Goal: Task Accomplishment & Management: Manage account settings

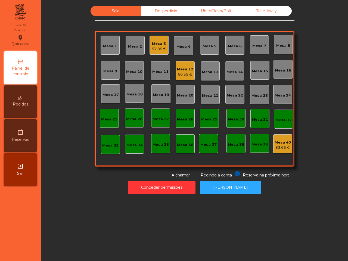
click at [143, 46] on div "Mesa 1 Mesa 2 Mesa 3 57.85 € Mesa 4 Mesa 5 Mesa 6 Mesa 7 Mesa 8 Mesa 9 Mesa 10 …" at bounding box center [195, 99] width 200 height 136
click at [137, 48] on div "Mesa 2" at bounding box center [135, 46] width 14 height 5
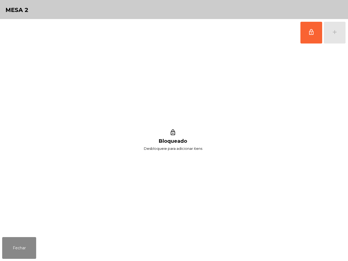
click at [300, 37] on div "lock_outline add" at bounding box center [174, 32] width 344 height 27
click at [310, 33] on span "lock_outline" at bounding box center [311, 32] width 7 height 7
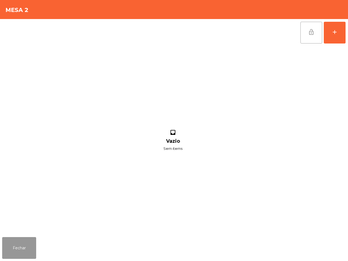
click at [10, 254] on button "Fechar" at bounding box center [19, 248] width 34 height 22
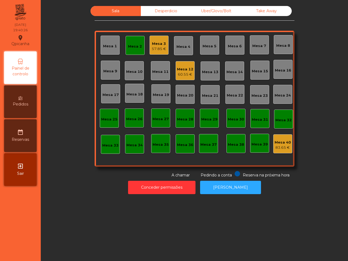
click at [186, 71] on div "Mesa 12" at bounding box center [185, 69] width 16 height 5
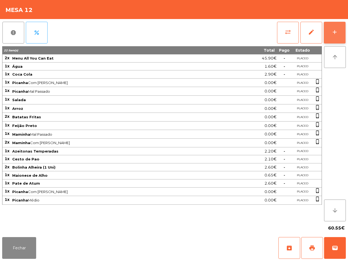
click at [331, 30] on button "add" at bounding box center [335, 33] width 22 height 22
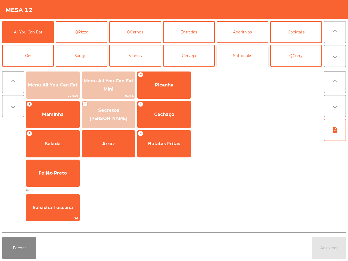
click at [238, 55] on button "Softdrinks" at bounding box center [243, 56] width 52 height 22
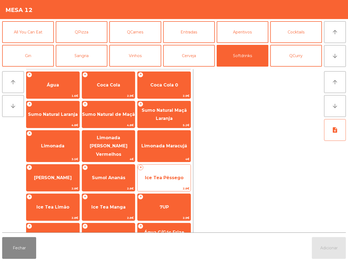
scroll to position [44, 0]
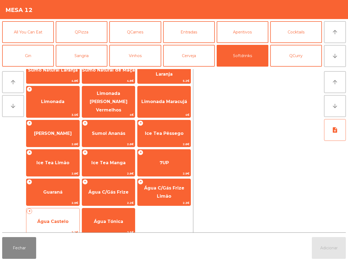
click at [60, 219] on span "Água Castelo" at bounding box center [52, 221] width 31 height 5
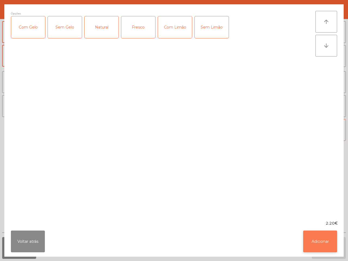
click at [315, 242] on button "Adicionar" at bounding box center [320, 242] width 34 height 22
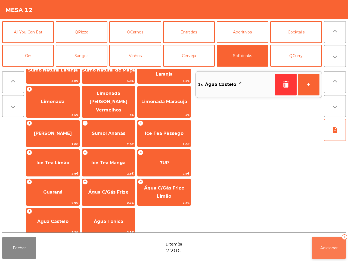
click at [328, 252] on button "Adicionar 1" at bounding box center [329, 248] width 34 height 22
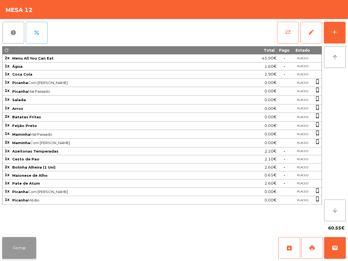
click at [36, 251] on button "Fechar" at bounding box center [19, 248] width 34 height 22
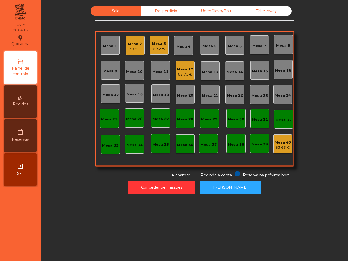
click at [161, 50] on div "59.2 €" at bounding box center [159, 48] width 14 height 5
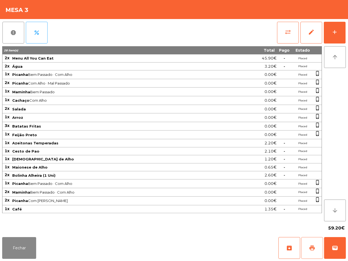
click at [309, 246] on span "print" at bounding box center [312, 248] width 7 height 7
click at [291, 29] on button "sync_alt" at bounding box center [288, 33] width 22 height 22
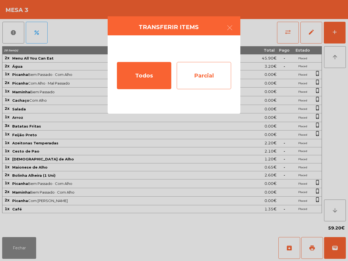
click at [201, 69] on div "Parcial" at bounding box center [204, 75] width 54 height 27
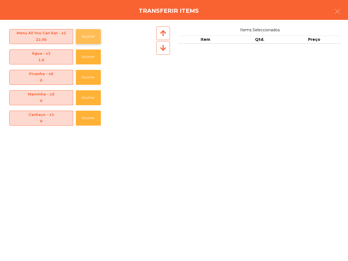
click at [95, 41] on button "Escolher" at bounding box center [88, 36] width 25 height 15
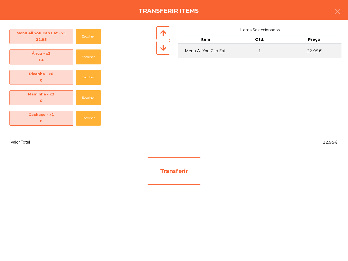
click at [178, 171] on div "Transferir" at bounding box center [174, 171] width 54 height 27
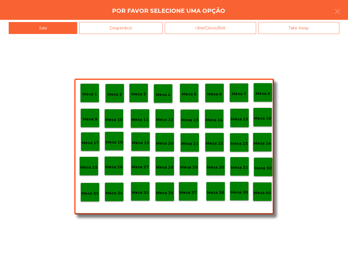
click at [94, 169] on p "Mesa 25" at bounding box center [88, 167] width 17 height 6
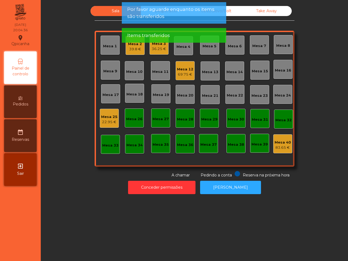
click at [108, 122] on div "22.95 €" at bounding box center [109, 121] width 16 height 5
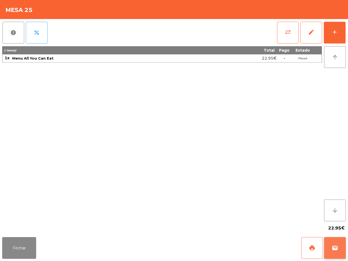
click at [339, 247] on button "wallet" at bounding box center [335, 248] width 22 height 22
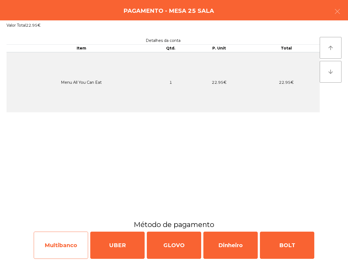
click at [63, 250] on div "Multibanco" at bounding box center [61, 245] width 54 height 27
select select "**"
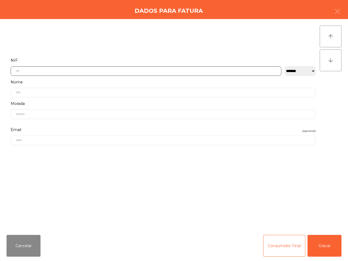
click at [59, 68] on input "text" at bounding box center [146, 71] width 271 height 10
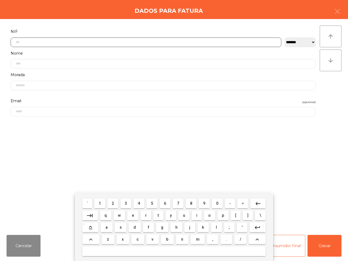
scroll to position [30, 0]
click at [151, 203] on span "5" at bounding box center [152, 203] width 2 height 4
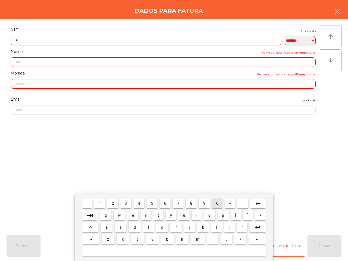
drag, startPoint x: 217, startPoint y: 203, endPoint x: 203, endPoint y: 205, distance: 14.0
click at [217, 203] on span "0" at bounding box center [217, 203] width 2 height 4
click at [138, 203] on span "4" at bounding box center [139, 203] width 2 height 4
drag, startPoint x: 217, startPoint y: 202, endPoint x: 207, endPoint y: 205, distance: 9.6
click at [217, 202] on span "0" at bounding box center [217, 203] width 2 height 4
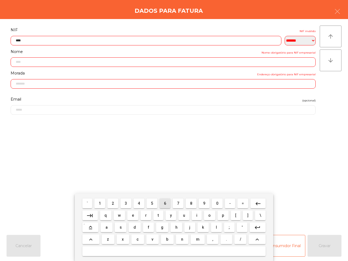
click at [164, 204] on span "6" at bounding box center [165, 203] width 2 height 4
click at [151, 203] on span "5" at bounding box center [152, 203] width 2 height 4
click at [98, 200] on button "1" at bounding box center [99, 204] width 11 height 10
click at [215, 203] on button "0" at bounding box center [217, 204] width 11 height 10
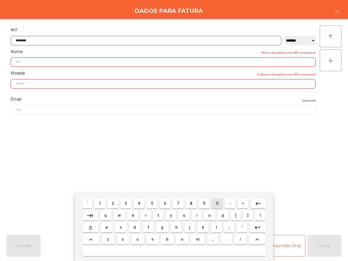
type input "*********"
type input "**********"
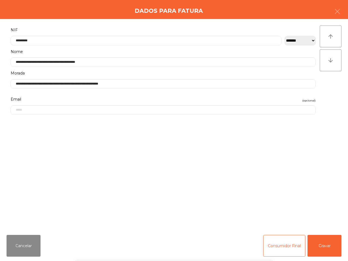
click at [328, 251] on div "` 1 2 3 4 5 6 7 8 9 0 - = keyboard_backspace keyboard_tab q w e r t y u i o p […" at bounding box center [174, 227] width 348 height 67
click at [326, 253] on button "Gravar" at bounding box center [325, 246] width 34 height 22
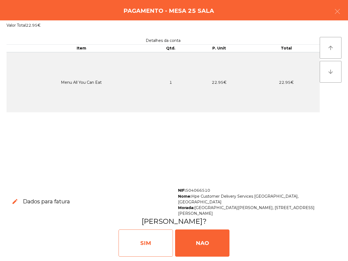
click at [160, 251] on div "SIM" at bounding box center [146, 243] width 54 height 27
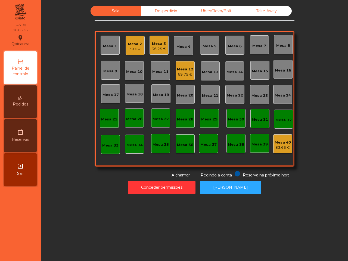
click at [152, 224] on div "Sala Desperdicio Uber/Glovo/Bolt Take Away Mesa 1 Mesa 2 39.8 € Mesa 3 36.25 € …" at bounding box center [194, 130] width 307 height 261
click at [157, 46] on div "Mesa 3" at bounding box center [159, 43] width 14 height 5
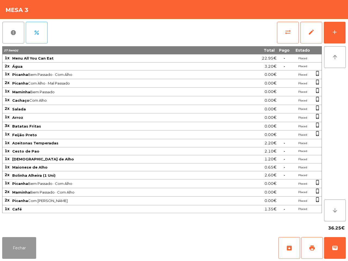
click at [7, 250] on button "Fechar" at bounding box center [19, 248] width 34 height 22
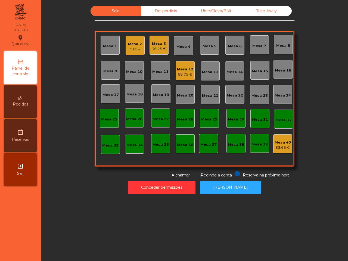
click at [159, 49] on div "36.25 €" at bounding box center [159, 48] width 14 height 5
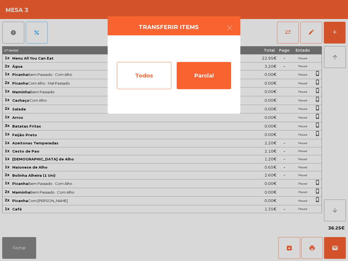
click at [141, 74] on div "Todos" at bounding box center [144, 75] width 54 height 27
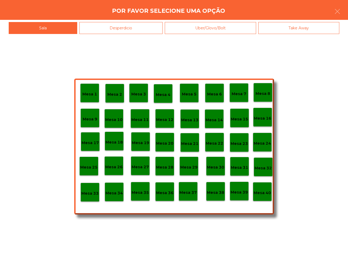
click at [266, 194] on p "Mesa 40" at bounding box center [262, 193] width 17 height 6
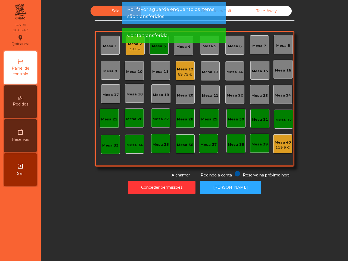
click at [157, 53] on div "Mesa 3" at bounding box center [159, 45] width 19 height 19
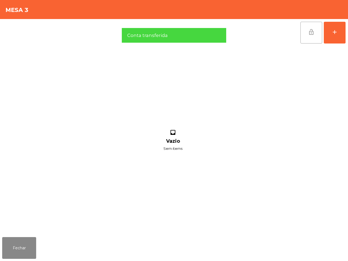
click at [310, 37] on button "lock_open" at bounding box center [312, 33] width 22 height 22
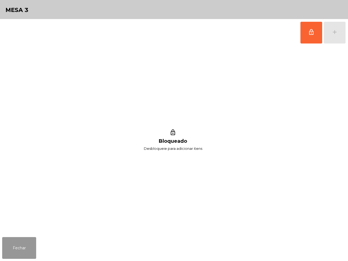
drag, startPoint x: 20, startPoint y: 241, endPoint x: 34, endPoint y: 232, distance: 17.1
click at [21, 242] on button "Fechar" at bounding box center [19, 248] width 34 height 22
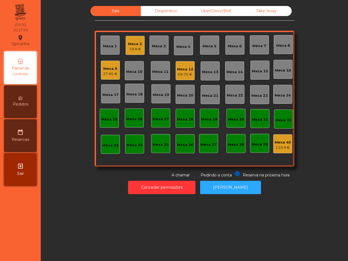
click at [182, 67] on div "Mesa 12" at bounding box center [185, 69] width 16 height 5
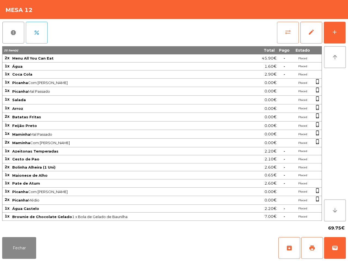
click at [292, 33] on button "sync_alt" at bounding box center [288, 33] width 22 height 22
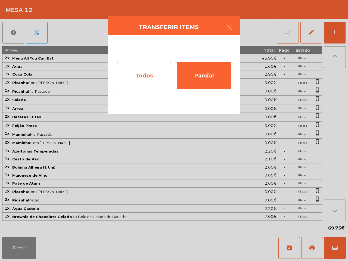
click at [159, 73] on div "Todos" at bounding box center [144, 75] width 54 height 27
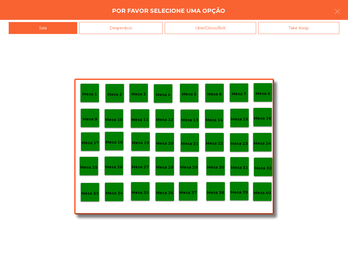
click at [264, 196] on div "Mesa 40" at bounding box center [262, 191] width 19 height 19
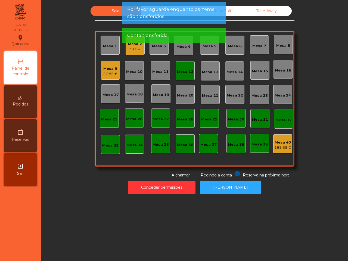
click at [187, 76] on div "Mesa 12" at bounding box center [185, 70] width 19 height 19
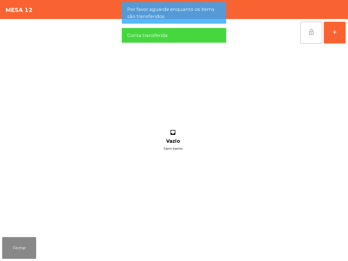
click at [311, 30] on span "lock_open" at bounding box center [311, 32] width 7 height 7
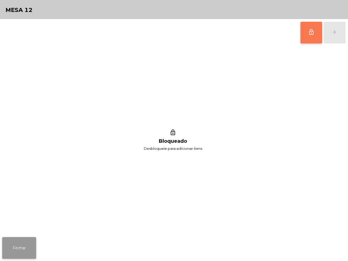
click at [25, 244] on button "Fechar" at bounding box center [19, 248] width 34 height 22
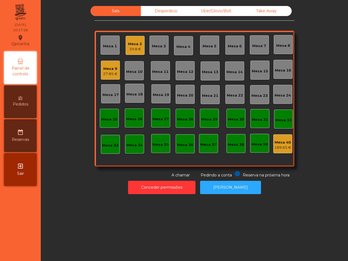
click at [135, 48] on div "39.8 €" at bounding box center [135, 49] width 14 height 5
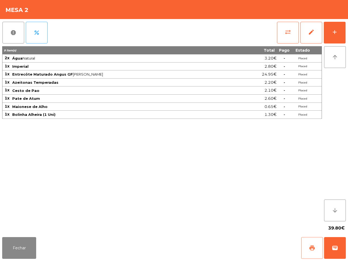
click at [312, 251] on span "print" at bounding box center [312, 248] width 7 height 7
click at [25, 257] on button "Fechar" at bounding box center [19, 248] width 34 height 22
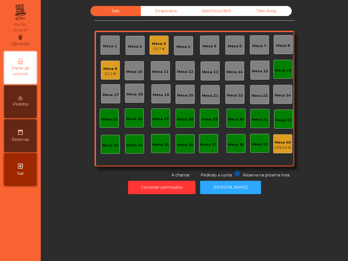
click at [95, 187] on div "Conceder permissões Abrir [PERSON_NAME]" at bounding box center [194, 187] width 293 height 19
click at [286, 67] on div "Mesa 16" at bounding box center [283, 70] width 16 height 8
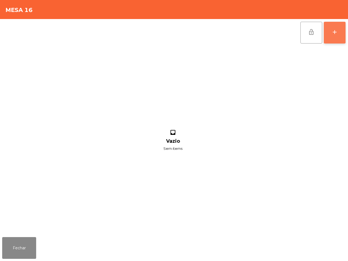
click at [326, 32] on button "add" at bounding box center [335, 33] width 22 height 22
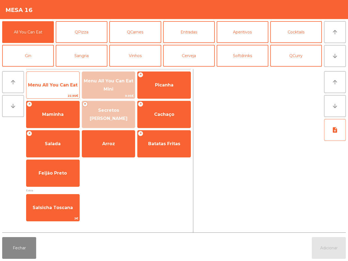
click at [54, 84] on span "Menu All You Can Eat" at bounding box center [53, 84] width 50 height 5
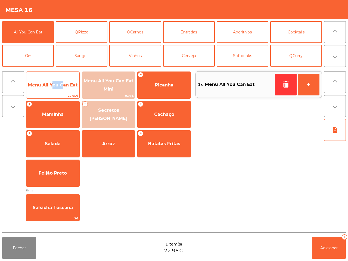
click at [54, 84] on span "Menu All You Can Eat" at bounding box center [53, 84] width 50 height 5
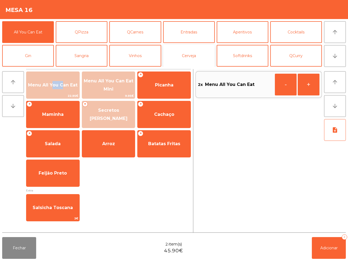
click at [204, 55] on button "Cerveja" at bounding box center [189, 56] width 52 height 22
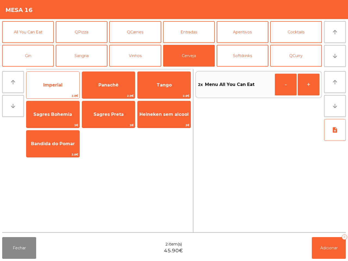
click at [69, 84] on span "Imperial" at bounding box center [52, 85] width 53 height 15
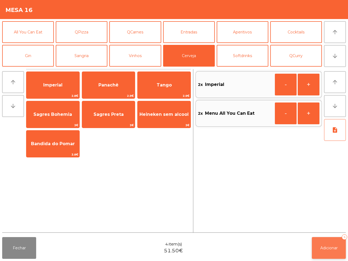
click at [330, 250] on span "Adicionar" at bounding box center [328, 248] width 17 height 5
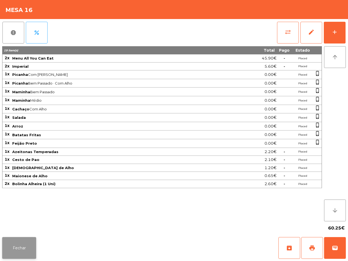
click at [23, 246] on button "Fechar" at bounding box center [19, 248] width 34 height 22
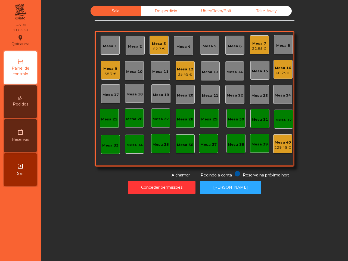
click at [104, 72] on div "38.7 €" at bounding box center [110, 73] width 14 height 5
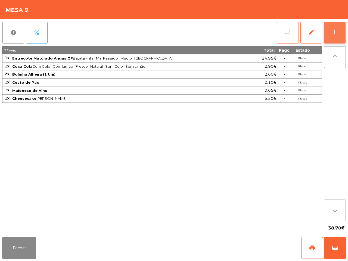
click at [339, 29] on button "add" at bounding box center [335, 33] width 22 height 22
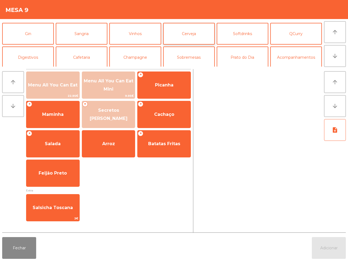
scroll to position [34, 0]
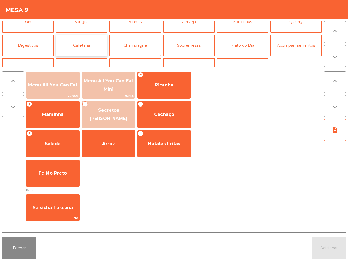
click at [81, 45] on button "Cafetaria" at bounding box center [82, 46] width 52 height 22
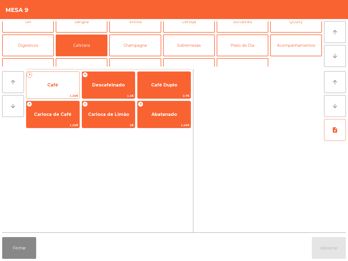
click at [57, 87] on span "Café" at bounding box center [52, 84] width 11 height 5
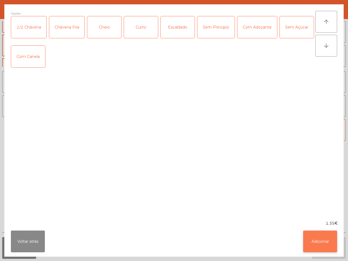
click at [334, 243] on button "Adicionar" at bounding box center [320, 242] width 34 height 22
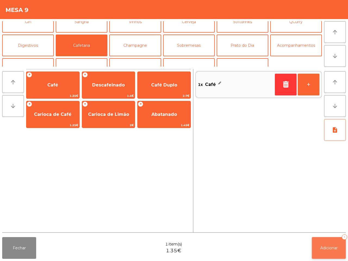
click at [334, 251] on button "Adicionar 1" at bounding box center [329, 248] width 34 height 22
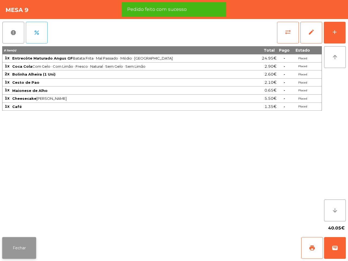
click at [7, 257] on button "Fechar" at bounding box center [19, 248] width 34 height 22
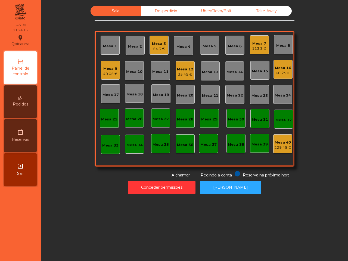
click at [103, 72] on div "40.05 €" at bounding box center [110, 73] width 14 height 5
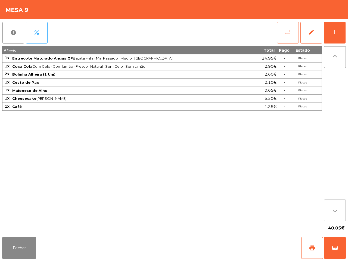
click at [292, 32] on button "sync_alt" at bounding box center [288, 33] width 22 height 22
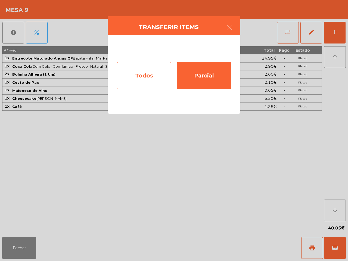
click at [160, 77] on div "Todos" at bounding box center [144, 75] width 54 height 27
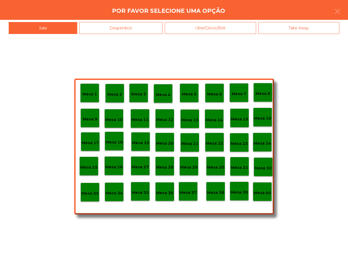
click at [262, 190] on p "Mesa 40" at bounding box center [262, 193] width 17 height 6
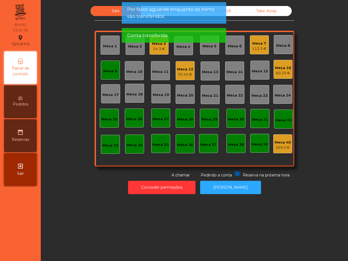
click at [103, 73] on div "Mesa 9" at bounding box center [110, 71] width 14 height 5
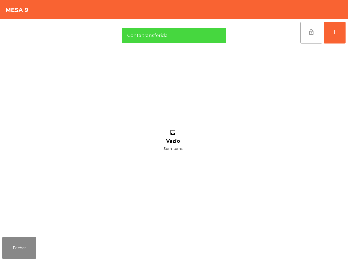
click at [306, 33] on button "lock_open" at bounding box center [312, 33] width 22 height 22
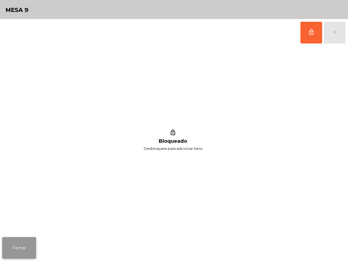
click at [25, 240] on button "Fechar" at bounding box center [19, 248] width 34 height 22
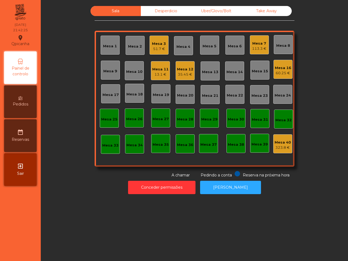
click at [155, 76] on div "13.1 €" at bounding box center [160, 74] width 16 height 5
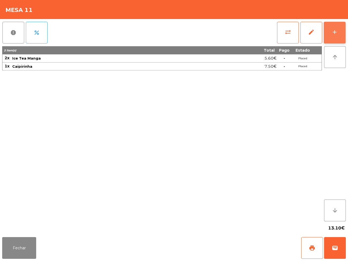
click at [340, 29] on button "add" at bounding box center [335, 33] width 22 height 22
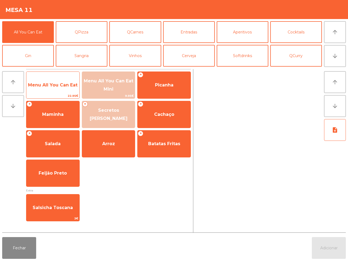
click at [53, 87] on span "Menu All You Can Eat" at bounding box center [53, 84] width 50 height 5
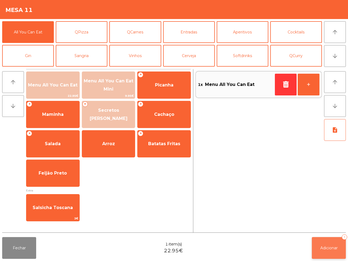
click at [327, 245] on button "Adicionar 1" at bounding box center [329, 248] width 34 height 22
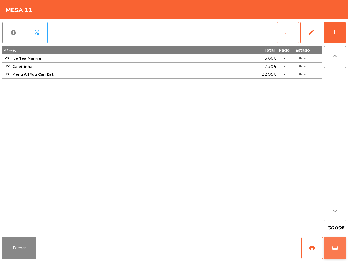
click at [328, 245] on button "wallet" at bounding box center [335, 248] width 22 height 22
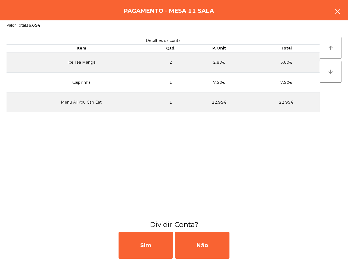
click at [337, 9] on icon "button" at bounding box center [337, 11] width 7 height 7
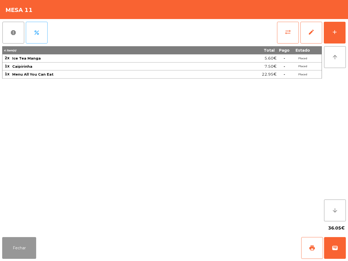
drag, startPoint x: 30, startPoint y: 248, endPoint x: 34, endPoint y: 248, distance: 3.5
click at [29, 248] on button "Fechar" at bounding box center [19, 248] width 34 height 22
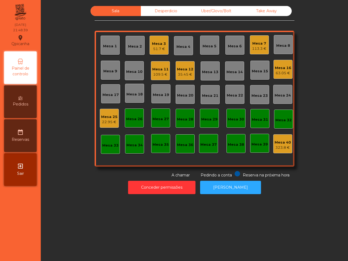
click at [40, 246] on nav "Qpicanha location_on [DATE] 21:48:39 Painel de controlo Pedidos date_range Rese…" at bounding box center [20, 130] width 41 height 261
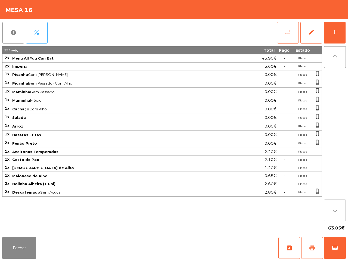
click at [311, 255] on button "print" at bounding box center [312, 248] width 22 height 22
click at [309, 252] on button "print" at bounding box center [312, 248] width 22 height 22
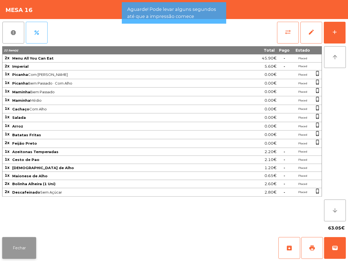
click at [24, 244] on button "Fechar" at bounding box center [19, 248] width 34 height 22
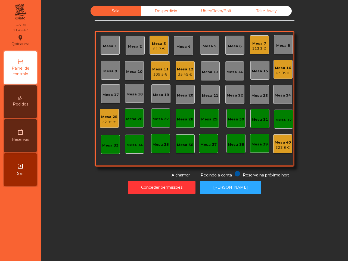
click at [112, 122] on div "22.95 €" at bounding box center [109, 121] width 16 height 5
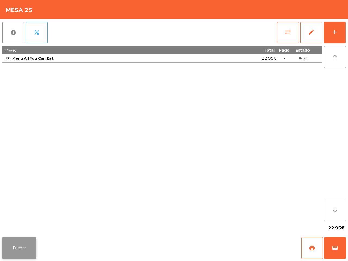
click at [32, 244] on button "Fechar" at bounding box center [19, 248] width 34 height 22
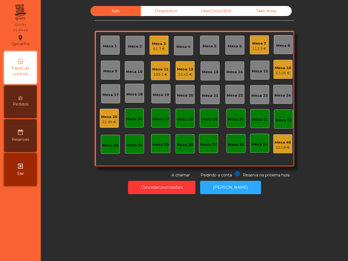
click at [159, 65] on div "Mesa 11 109.5 €" at bounding box center [160, 70] width 16 height 13
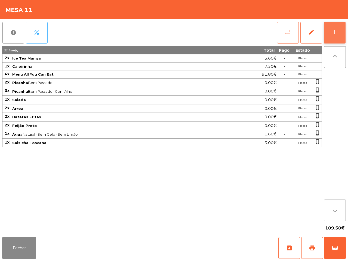
click at [336, 26] on button "add" at bounding box center [335, 33] width 22 height 22
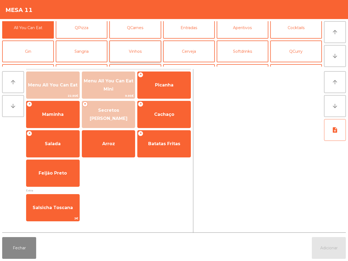
scroll to position [0, 0]
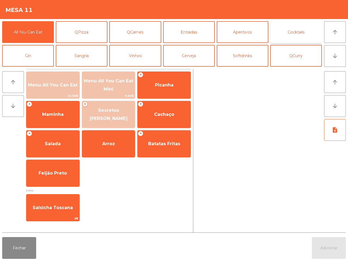
click at [286, 29] on button "Cocktails" at bounding box center [296, 32] width 52 height 22
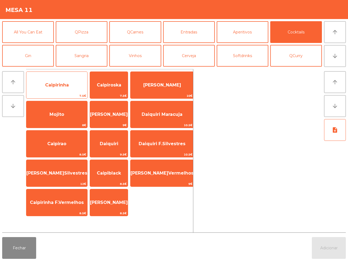
click at [33, 87] on span "Caipirinha" at bounding box center [56, 85] width 61 height 15
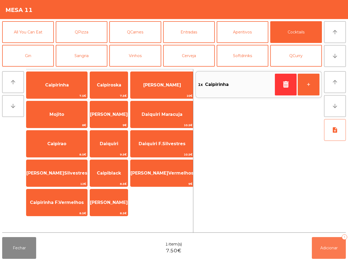
drag, startPoint x: 331, startPoint y: 250, endPoint x: 310, endPoint y: 242, distance: 22.7
click at [331, 250] on span "Adicionar" at bounding box center [328, 248] width 17 height 5
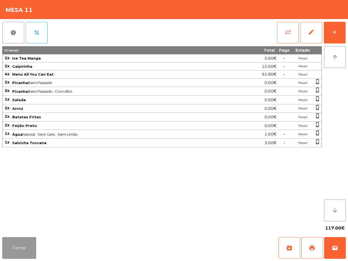
click at [23, 252] on button "Fechar" at bounding box center [19, 248] width 34 height 22
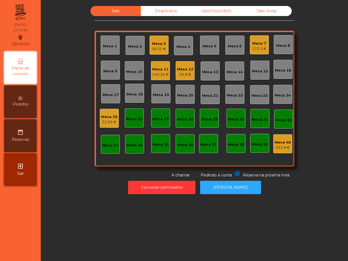
click at [160, 44] on div "Mesa 3" at bounding box center [159, 43] width 14 height 5
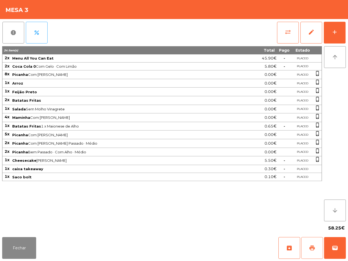
click at [314, 245] on span "print" at bounding box center [312, 248] width 7 height 7
click at [10, 242] on button "Fechar" at bounding box center [19, 248] width 34 height 22
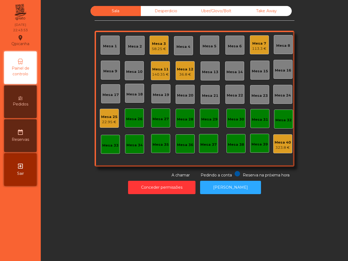
click at [160, 44] on div "Mesa 3" at bounding box center [159, 43] width 14 height 5
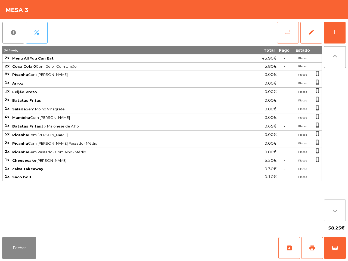
click at [287, 29] on span "sync_alt" at bounding box center [288, 32] width 7 height 7
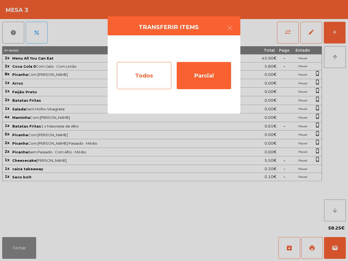
click at [153, 68] on div "Todos" at bounding box center [144, 75] width 54 height 27
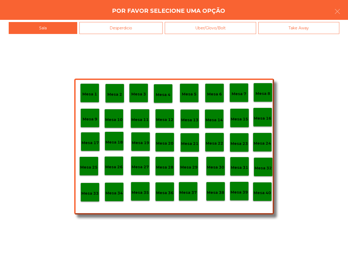
click at [263, 193] on p "Mesa 40" at bounding box center [262, 193] width 17 height 6
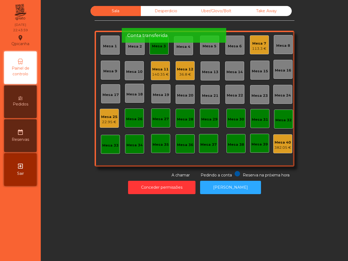
click at [162, 53] on div "Mesa 3" at bounding box center [159, 45] width 19 height 19
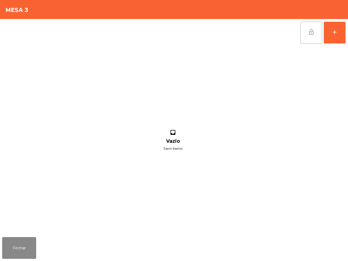
click at [307, 39] on button "lock_open" at bounding box center [312, 33] width 22 height 22
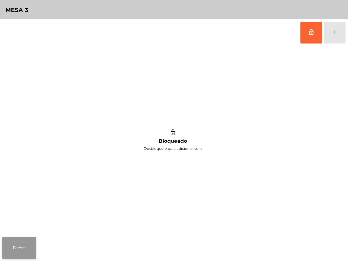
click at [29, 238] on button "Fechar" at bounding box center [19, 248] width 34 height 22
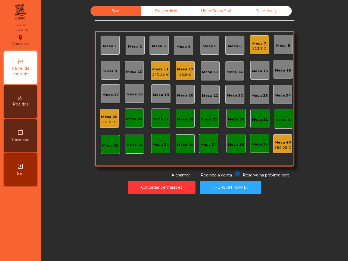
click at [183, 71] on div "Mesa 12" at bounding box center [185, 69] width 16 height 5
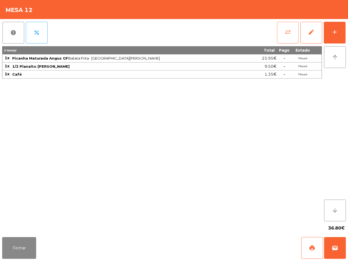
click at [286, 30] on span "sync_alt" at bounding box center [288, 32] width 7 height 7
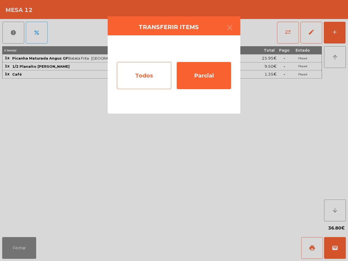
click at [143, 75] on div "Todos" at bounding box center [144, 75] width 54 height 27
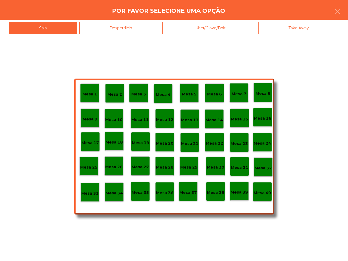
click at [257, 193] on p "Mesa 40" at bounding box center [262, 193] width 17 height 6
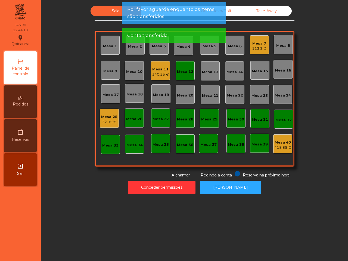
click at [189, 66] on div "Mesa 12" at bounding box center [185, 70] width 19 height 19
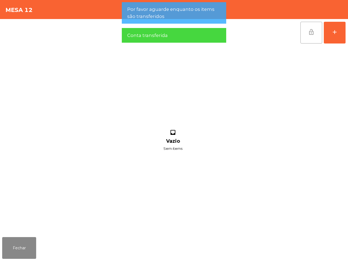
click at [303, 38] on button "lock_open" at bounding box center [312, 33] width 22 height 22
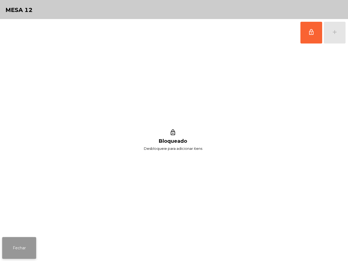
click at [16, 248] on button "Fechar" at bounding box center [19, 248] width 34 height 22
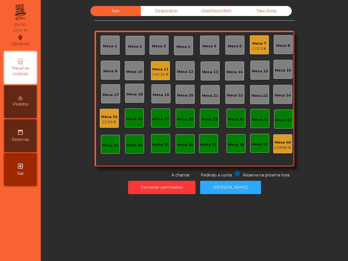
click at [161, 5] on div "Sala Desperdicio Uber/Glovo/Bolt Take Away Mesa 1 Mesa 2 Mesa 3 Mesa 4 Mesa 5 M…" at bounding box center [194, 100] width 301 height 194
drag, startPoint x: 203, startPoint y: 8, endPoint x: 198, endPoint y: 8, distance: 5.4
click at [205, 8] on div "Uber/Glovo/Bolt" at bounding box center [216, 11] width 50 height 10
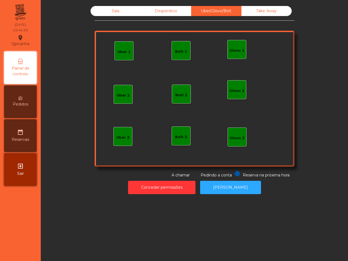
click at [164, 12] on div "Desperdicio" at bounding box center [166, 11] width 50 height 10
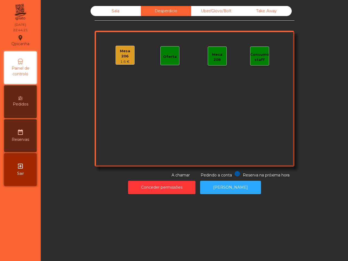
click at [272, 4] on div "Sala Desperdicio Uber/Glovo/Bolt Take Away Mesa 206 1.6 € Oferta Mesa 208 Consu…" at bounding box center [194, 100] width 301 height 194
click at [118, 14] on div "Sala" at bounding box center [116, 11] width 50 height 10
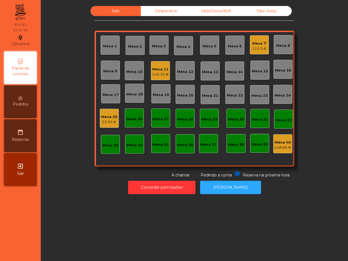
click at [256, 47] on div "113.3 €" at bounding box center [259, 48] width 14 height 5
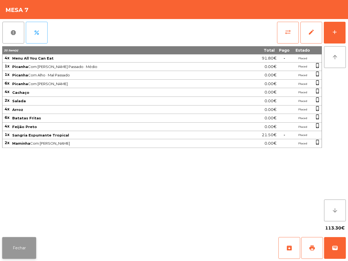
click at [21, 243] on button "Fechar" at bounding box center [19, 248] width 34 height 22
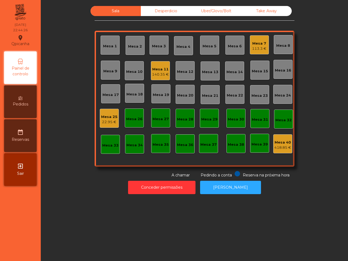
click at [155, 69] on div "Mesa 11" at bounding box center [160, 69] width 17 height 5
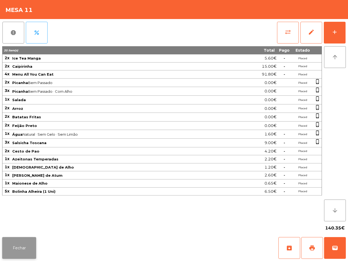
click at [17, 246] on button "Fechar" at bounding box center [19, 248] width 34 height 22
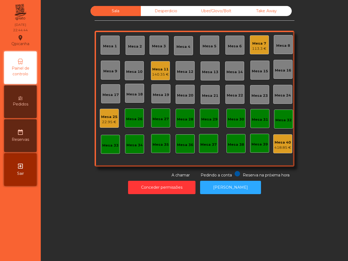
click at [161, 14] on div "Desperdicio" at bounding box center [166, 11] width 50 height 10
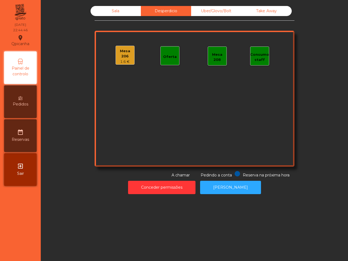
click at [111, 15] on div "Sala" at bounding box center [116, 11] width 50 height 10
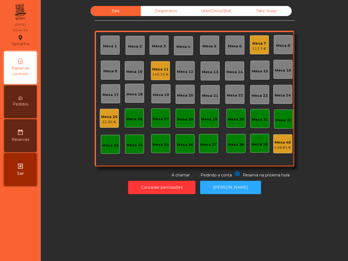
click at [171, 10] on div "Desperdicio" at bounding box center [166, 11] width 50 height 10
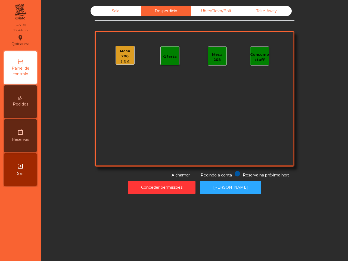
click at [112, 19] on div "Sala Desperdicio Uber/Glovo/Bolt Take Away Mesa 206 1.6 € Oferta Mesa 208 Consu…" at bounding box center [195, 92] width 200 height 172
click at [112, 16] on div "Sala Desperdicio Uber/Glovo/Bolt Take Away Mesa 206 1.6 € Oferta Mesa 208 Consu…" at bounding box center [195, 92] width 200 height 172
click at [112, 11] on div "Sala" at bounding box center [116, 11] width 50 height 10
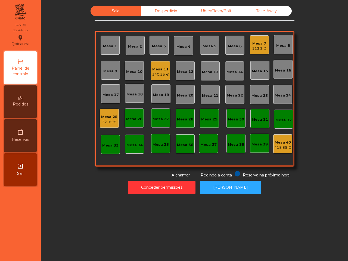
click at [117, 108] on div "Mesa 1 Mesa 2 Mesa 3 Mesa 4 Mesa 5 Mesa 6 Mesa 7 113.3 € Mesa 8 Mesa 9 Mesa 10 …" at bounding box center [195, 99] width 200 height 136
click at [107, 119] on div "Mesa 25" at bounding box center [109, 116] width 16 height 5
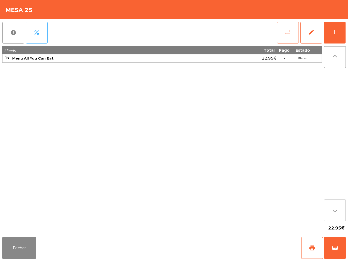
click at [292, 32] on button "sync_alt" at bounding box center [288, 33] width 22 height 22
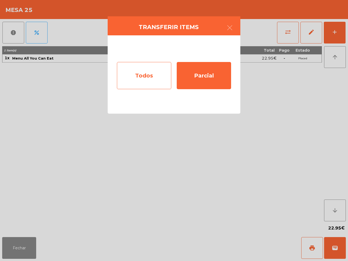
click at [156, 73] on div "Todos" at bounding box center [144, 75] width 54 height 27
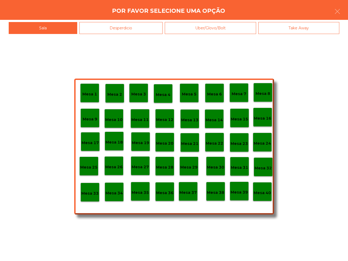
click at [97, 25] on div "Desperdicio" at bounding box center [121, 28] width 84 height 12
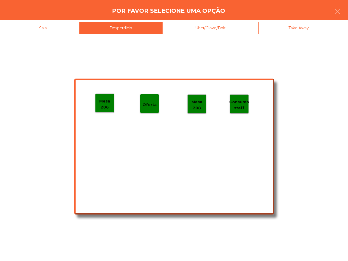
click at [108, 103] on p "Mesa 206" at bounding box center [104, 104] width 18 height 12
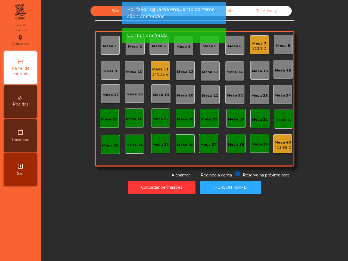
click at [134, 15] on span "Por favor aguarde enquanto os items são transferidos" at bounding box center [174, 13] width 94 height 14
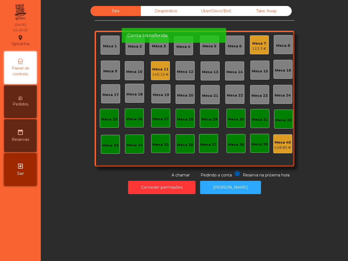
click at [135, 35] on app-root "Qpicanha location_on 19/08/2025 22:45:02 Painel de controlo Pedidos date_range …" at bounding box center [174, 130] width 348 height 261
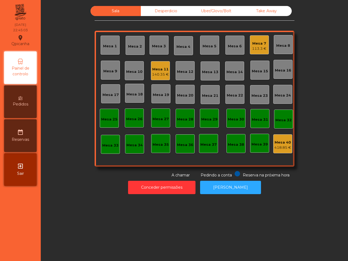
drag, startPoint x: 133, startPoint y: 2, endPoint x: 137, endPoint y: 10, distance: 9.1
click at [136, 6] on div "Conta transferida" at bounding box center [174, 9] width 104 height 15
click at [124, 16] on div "Sala" at bounding box center [116, 11] width 50 height 10
click at [165, 13] on div "Desperdicio" at bounding box center [166, 11] width 50 height 10
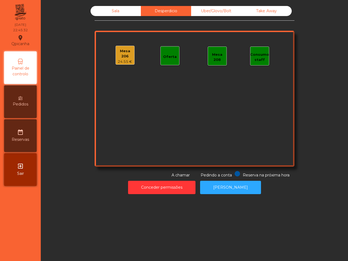
click at [193, 16] on div "Sala Desperdicio Uber/Glovo/Bolt Take Away Mesa 206 24.55 € Oferta Mesa 208 Con…" at bounding box center [195, 92] width 200 height 172
click at [193, 14] on div "Uber/Glovo/Bolt" at bounding box center [216, 11] width 50 height 10
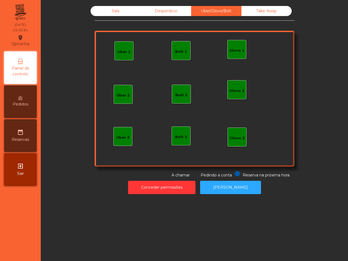
click at [248, 5] on div "Sala Desperdicio Uber/Glovo/Bolt Take Away Uber 1 Glovo 1 Uber 2 Uber 3 Glovo 2…" at bounding box center [194, 100] width 301 height 194
click at [243, 6] on div "Sala Desperdicio Uber/Glovo/Bolt Take Away Uber 1 Glovo 1 Uber 2 Uber 3 Glovo 2…" at bounding box center [194, 100] width 301 height 194
click at [104, 10] on div "Sala" at bounding box center [116, 11] width 50 height 10
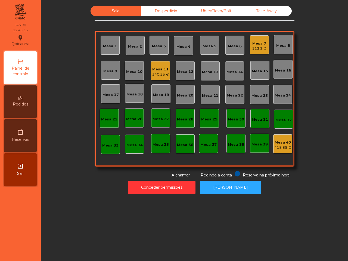
click at [78, 18] on div "Sala Desperdicio Uber/Glovo/Bolt Take Away Mesa 1 Mesa 2 Mesa 3 Mesa 4 Mesa 5 M…" at bounding box center [194, 92] width 293 height 172
click at [256, 44] on div "Mesa 7" at bounding box center [259, 43] width 14 height 5
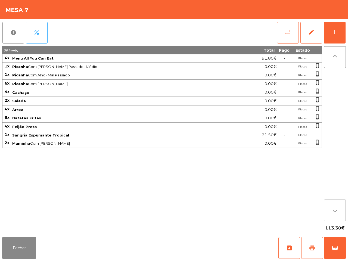
click at [314, 250] on span "print" at bounding box center [312, 248] width 7 height 7
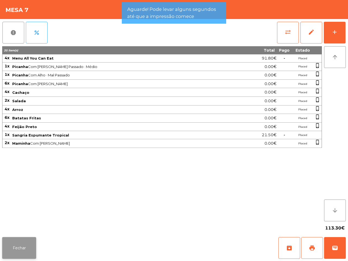
click at [19, 242] on button "Fechar" at bounding box center [19, 248] width 34 height 22
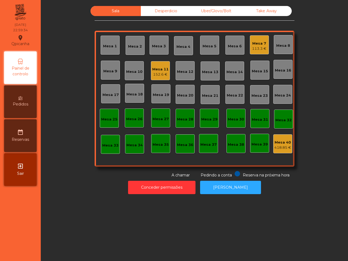
click at [257, 47] on div "113.3 €" at bounding box center [259, 48] width 14 height 5
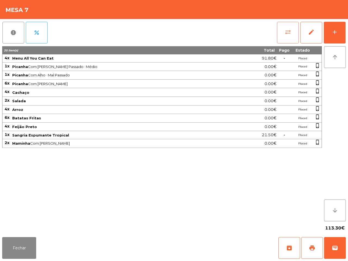
click at [288, 29] on span "sync_alt" at bounding box center [288, 32] width 7 height 7
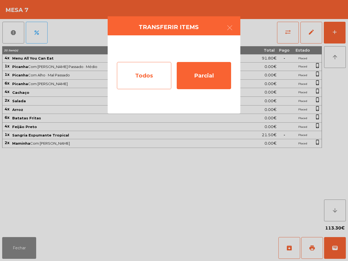
click at [147, 73] on div "Todos" at bounding box center [144, 75] width 54 height 27
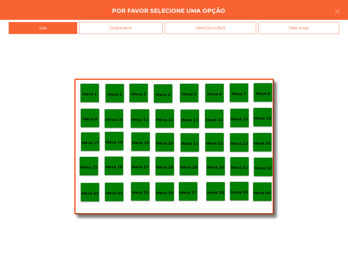
click at [266, 199] on div "Mesa 40" at bounding box center [262, 191] width 19 height 19
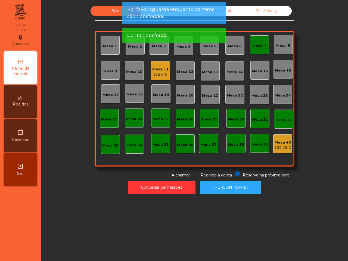
click at [254, 41] on div "Mesa 7" at bounding box center [259, 44] width 19 height 19
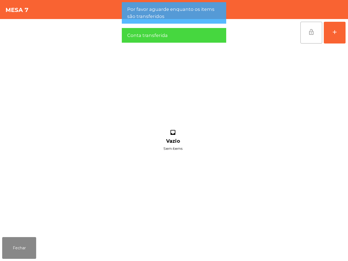
click at [314, 33] on span "lock_open" at bounding box center [311, 32] width 7 height 7
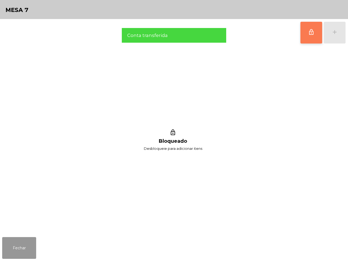
drag, startPoint x: 35, startPoint y: 243, endPoint x: 39, endPoint y: 245, distance: 4.3
click at [35, 244] on button "Fechar" at bounding box center [19, 248] width 34 height 22
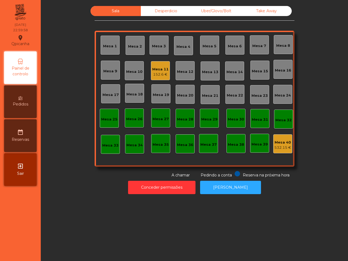
click at [64, 241] on div "Sala Desperdicio Uber/Glovo/Bolt Take Away Mesa 1 Mesa 2 Mesa 3 Mesa 4 Mesa 5 M…" at bounding box center [194, 130] width 307 height 261
click at [153, 72] on div "152.6 €" at bounding box center [160, 74] width 16 height 5
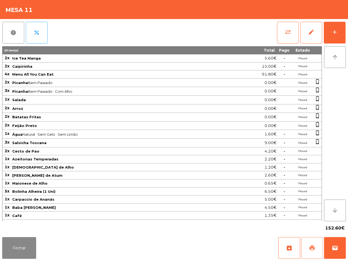
click at [311, 252] on button "print" at bounding box center [312, 248] width 22 height 22
click at [218, 158] on tbody "2x Ice Tea Manga 5.60€ - Placed 2x Caipirinha 15.00€ - Placed 4x Menu All You C…" at bounding box center [161, 140] width 319 height 173
click at [79, 237] on div "Fechar archive print wallet" at bounding box center [174, 248] width 348 height 26
click at [338, 249] on span "wallet" at bounding box center [335, 248] width 7 height 7
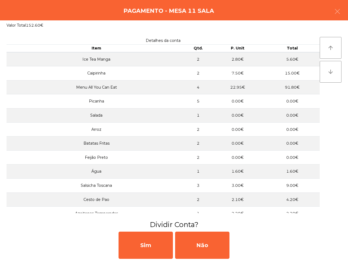
click at [220, 250] on div "Não" at bounding box center [202, 245] width 54 height 27
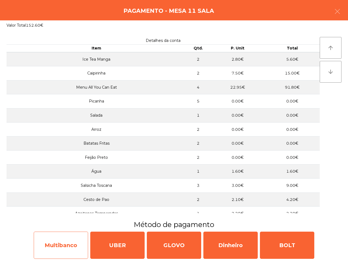
click at [58, 242] on div "Multibanco" at bounding box center [61, 245] width 54 height 27
select select "**"
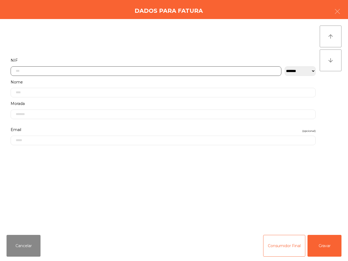
click at [143, 71] on input "text" at bounding box center [146, 71] width 271 height 10
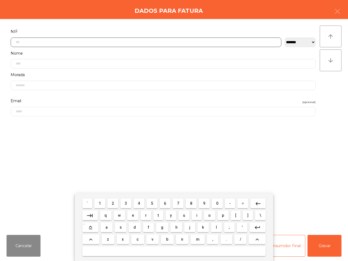
scroll to position [30, 0]
click at [154, 203] on button "5" at bounding box center [152, 204] width 11 height 10
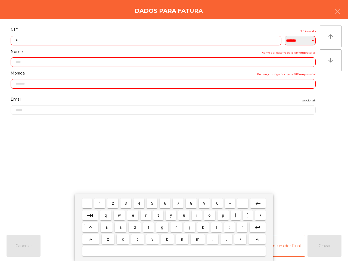
click at [216, 204] on span "0" at bounding box center [217, 203] width 2 height 4
click at [179, 203] on span "7" at bounding box center [178, 203] width 2 height 4
click at [115, 203] on button "2" at bounding box center [112, 204] width 11 height 10
click at [179, 203] on span "7" at bounding box center [178, 203] width 2 height 4
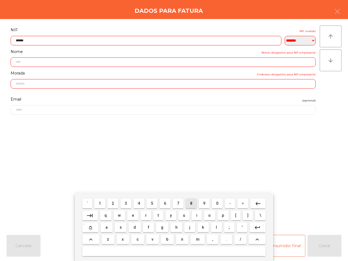
click at [192, 203] on button "8" at bounding box center [191, 204] width 11 height 10
click at [101, 203] on span "1" at bounding box center [100, 203] width 2 height 4
click at [205, 204] on span "9" at bounding box center [204, 203] width 2 height 4
type input "*********"
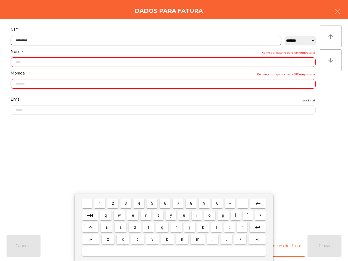
type input "**********"
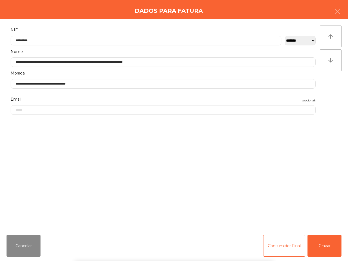
click at [324, 243] on div "` 1 2 3 4 5 6 7 8 9 0 - = keyboard_backspace keyboard_tab q w e r t y u i o p […" at bounding box center [174, 227] width 348 height 67
click at [324, 247] on button "Gravar" at bounding box center [325, 246] width 34 height 22
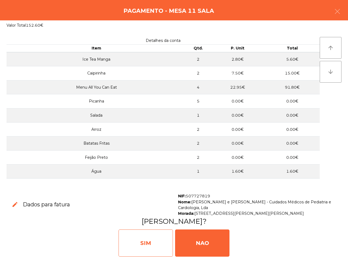
click at [153, 234] on div "SIM" at bounding box center [146, 243] width 54 height 27
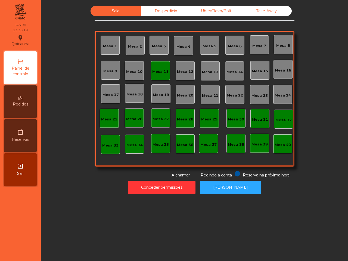
click at [172, 7] on div "Desperdicio" at bounding box center [166, 11] width 50 height 10
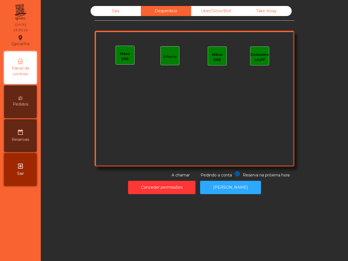
click at [116, 9] on div "Sala" at bounding box center [116, 11] width 50 height 10
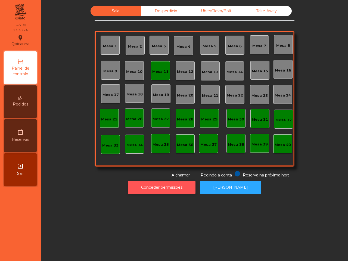
click at [169, 187] on button "Conceder permissões" at bounding box center [161, 187] width 67 height 13
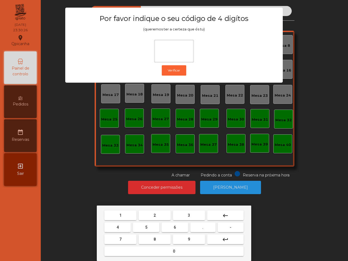
click at [175, 224] on button "6" at bounding box center [175, 228] width 26 height 10
click at [145, 226] on button "5" at bounding box center [146, 228] width 26 height 10
click at [121, 214] on span "1" at bounding box center [120, 215] width 2 height 4
click at [153, 214] on button "2" at bounding box center [155, 216] width 32 height 10
type input "****"
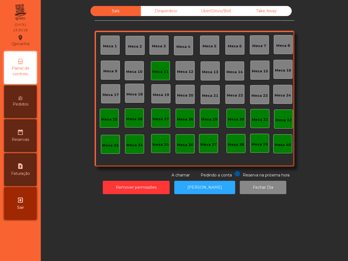
click at [18, 166] on icon "request_page" at bounding box center [20, 166] width 7 height 7
select select "*"
select select "****"
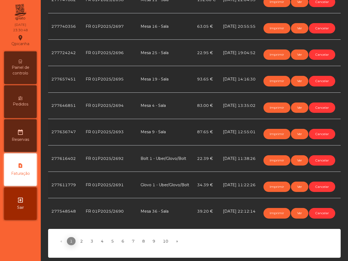
scroll to position [399, 0]
click at [80, 237] on link "2" at bounding box center [81, 241] width 9 height 8
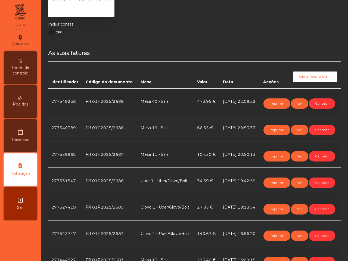
scroll to position [102, 0]
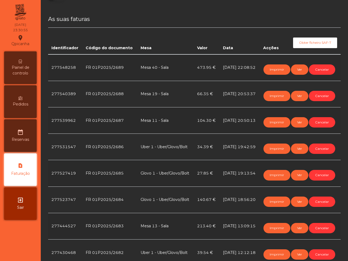
click at [32, 63] on div "Painel de controlo" at bounding box center [20, 67] width 33 height 33
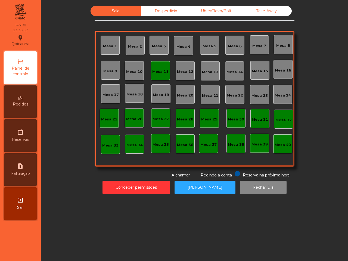
click at [153, 73] on div "Mesa 11" at bounding box center [160, 71] width 16 height 5
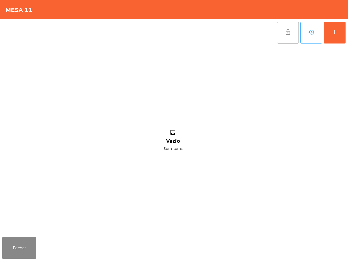
click at [282, 35] on button "lock_open" at bounding box center [288, 33] width 22 height 22
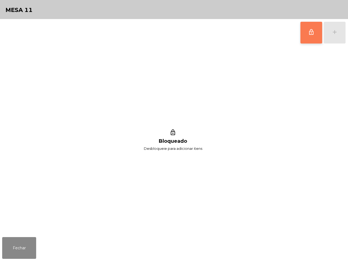
click at [282, 35] on div "lock_outline add" at bounding box center [174, 32] width 344 height 27
click at [17, 248] on button "Fechar" at bounding box center [19, 248] width 34 height 22
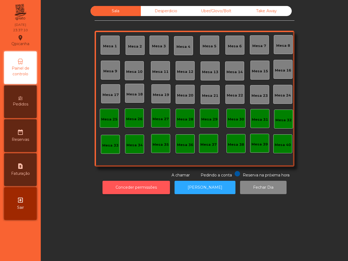
click at [164, 189] on button "Conceder permissões" at bounding box center [136, 187] width 67 height 13
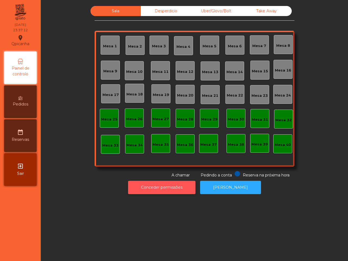
click at [183, 189] on button "Conceder permissões" at bounding box center [161, 187] width 67 height 13
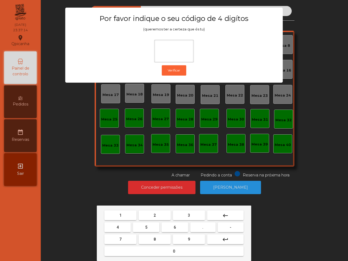
click at [177, 226] on button "6" at bounding box center [175, 228] width 26 height 10
click at [151, 225] on button "5" at bounding box center [146, 228] width 26 height 10
click at [130, 214] on button "1" at bounding box center [120, 216] width 32 height 10
click at [156, 215] on button "2" at bounding box center [155, 216] width 32 height 10
type input "****"
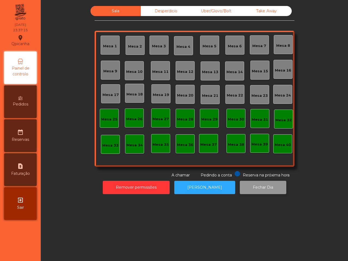
click at [254, 188] on button "Fechar Dia" at bounding box center [263, 187] width 47 height 13
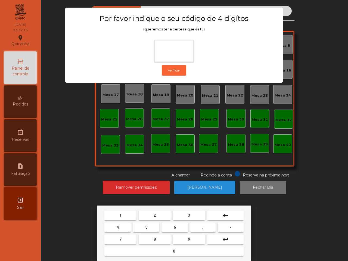
click at [170, 226] on button "6" at bounding box center [175, 228] width 26 height 10
click at [148, 226] on button "5" at bounding box center [146, 228] width 26 height 10
click at [130, 214] on button "1" at bounding box center [120, 216] width 32 height 10
click at [155, 214] on span "2" at bounding box center [155, 215] width 2 height 4
type input "****"
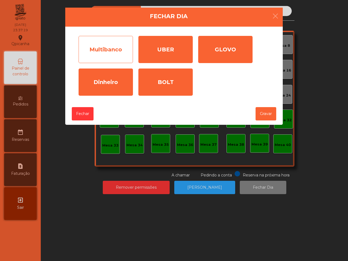
click at [115, 51] on div "Multibanco" at bounding box center [106, 49] width 54 height 27
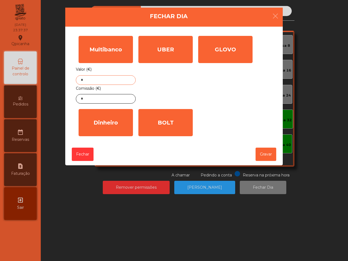
click at [110, 78] on input "*" at bounding box center [106, 80] width 60 height 10
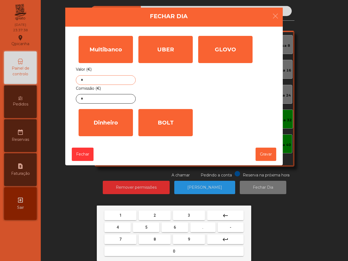
click at [129, 212] on button "1" at bounding box center [120, 216] width 32 height 10
click at [174, 249] on span "0" at bounding box center [174, 251] width 2 height 4
click at [156, 215] on button "2" at bounding box center [155, 216] width 32 height 10
click at [127, 215] on button "1" at bounding box center [120, 216] width 32 height 10
click at [200, 226] on button "." at bounding box center [202, 228] width 25 height 10
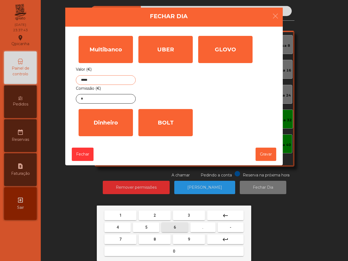
click at [174, 226] on span "6" at bounding box center [175, 227] width 2 height 4
type input "******"
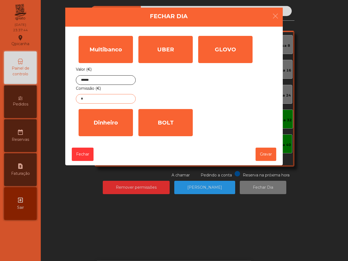
click at [98, 97] on input "*" at bounding box center [106, 99] width 60 height 10
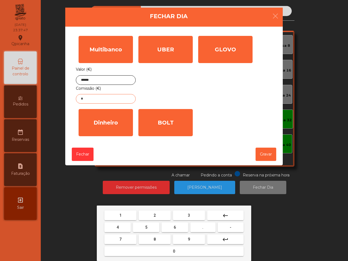
click at [156, 214] on span "2" at bounding box center [155, 215] width 2 height 4
click at [199, 224] on button "." at bounding box center [202, 228] width 25 height 10
click at [161, 212] on button "2" at bounding box center [155, 216] width 32 height 10
click at [142, 225] on button "5" at bounding box center [146, 228] width 26 height 10
type input "****"
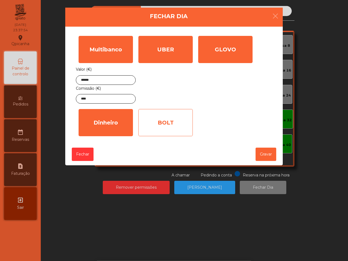
click at [155, 124] on div "BOLT" at bounding box center [165, 122] width 54 height 27
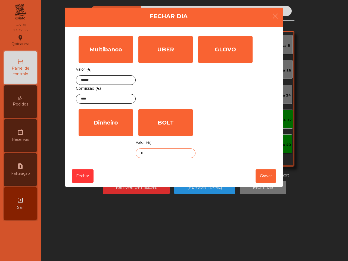
click at [166, 152] on input "*" at bounding box center [166, 154] width 60 height 10
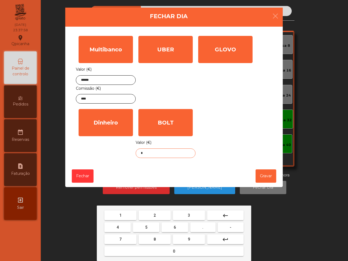
click at [155, 213] on span "2" at bounding box center [155, 215] width 2 height 4
click at [203, 225] on span "." at bounding box center [202, 227] width 1 height 4
click at [184, 209] on mat-keyboard-key "3" at bounding box center [189, 215] width 34 height 12
click at [190, 214] on button "3" at bounding box center [189, 216] width 32 height 10
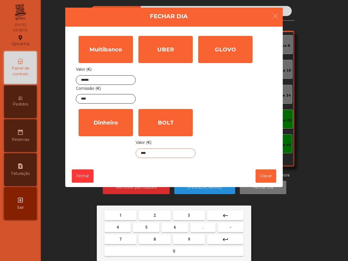
click at [191, 237] on button "9" at bounding box center [189, 240] width 32 height 10
type input "*****"
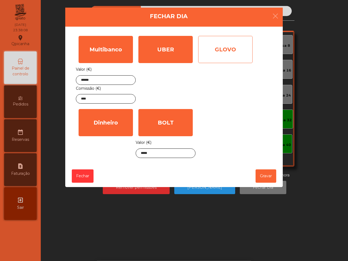
click at [217, 39] on div "GLOVO" at bounding box center [225, 49] width 54 height 27
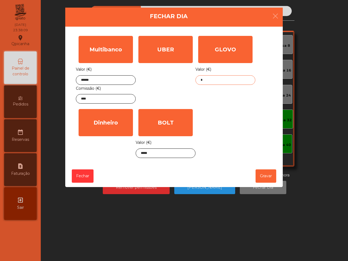
click at [216, 82] on input "*" at bounding box center [226, 80] width 60 height 10
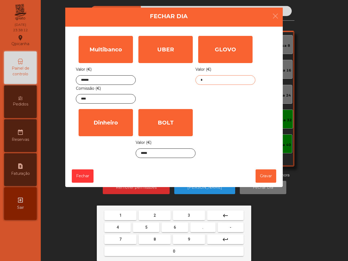
click at [188, 214] on span "3" at bounding box center [189, 215] width 2 height 4
click at [121, 226] on button "4" at bounding box center [117, 228] width 26 height 10
click at [200, 228] on button "." at bounding box center [202, 228] width 25 height 10
click at [188, 215] on span "3" at bounding box center [189, 215] width 2 height 4
click at [193, 238] on button "9" at bounding box center [189, 240] width 32 height 10
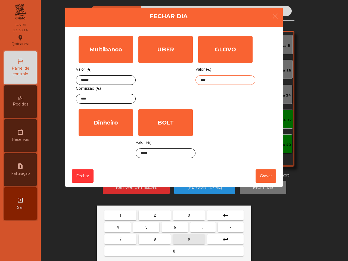
type input "*****"
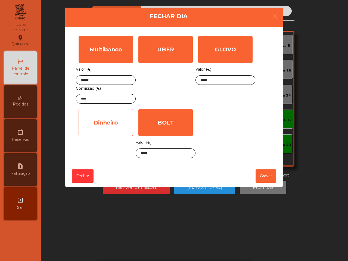
click at [116, 128] on div "Dinheiro" at bounding box center [106, 122] width 54 height 27
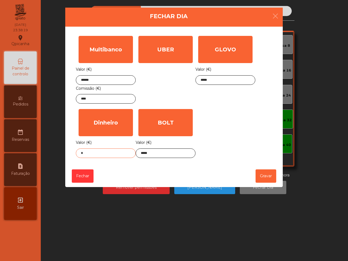
click at [113, 149] on input "*" at bounding box center [106, 154] width 60 height 10
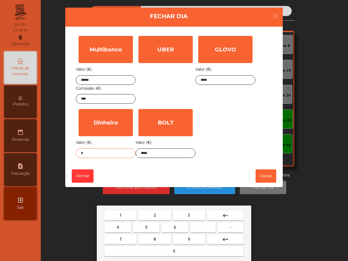
click at [186, 251] on button "0" at bounding box center [173, 251] width 139 height 10
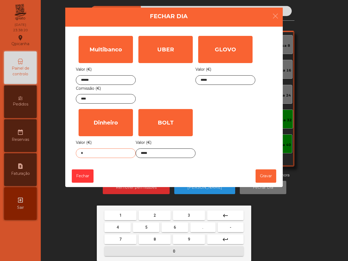
click at [203, 229] on button "." at bounding box center [202, 228] width 25 height 10
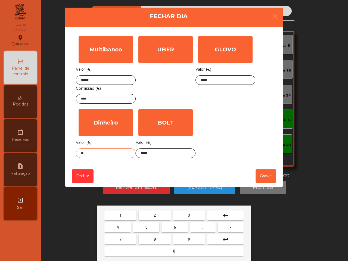
click at [153, 214] on button "2" at bounding box center [155, 216] width 32 height 10
click at [149, 224] on button "5" at bounding box center [146, 228] width 26 height 10
type input "****"
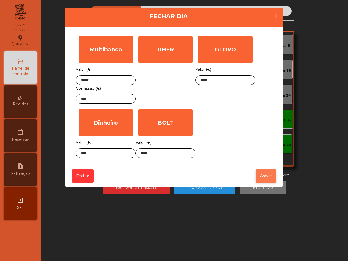
click at [266, 176] on button "Gravar" at bounding box center [266, 175] width 21 height 13
